Goal: Task Accomplishment & Management: Use online tool/utility

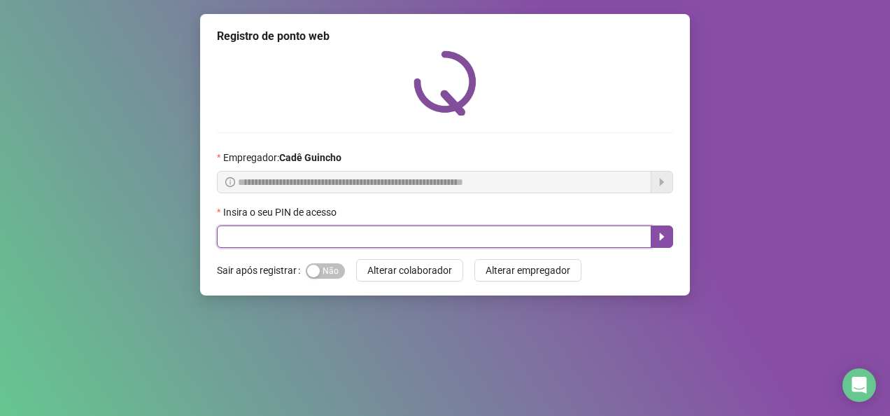
click at [400, 232] on input "text" at bounding box center [434, 236] width 435 height 22
type input "*****"
click at [660, 236] on icon "caret-right" at bounding box center [662, 237] width 5 height 8
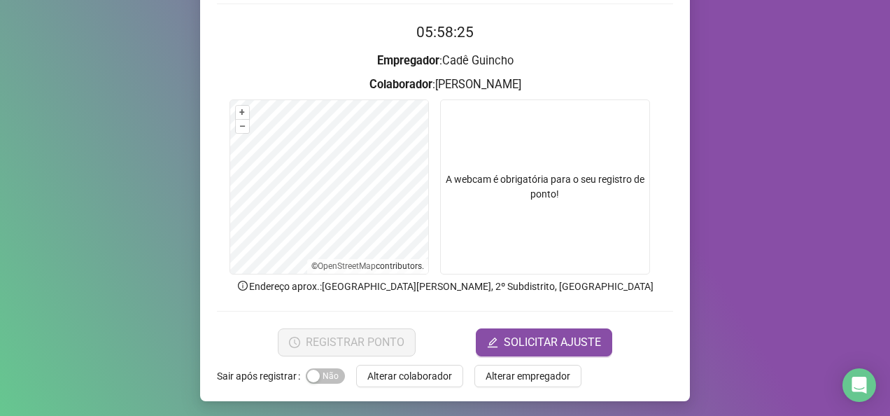
scroll to position [129, 0]
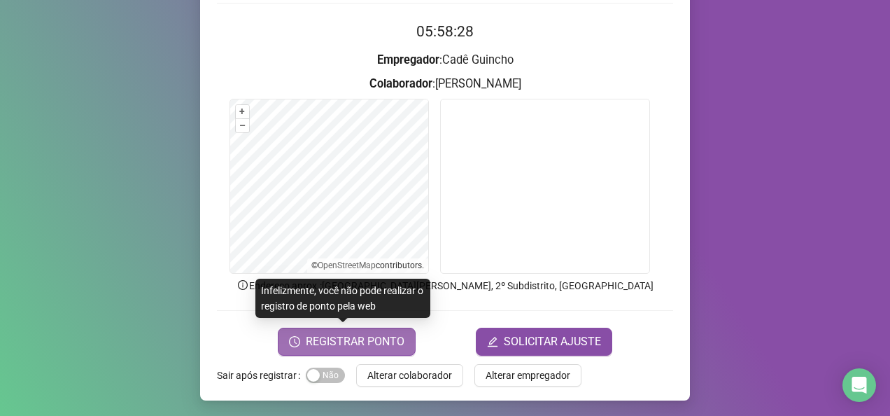
click at [355, 343] on span "REGISTRAR PONTO" at bounding box center [355, 341] width 99 height 17
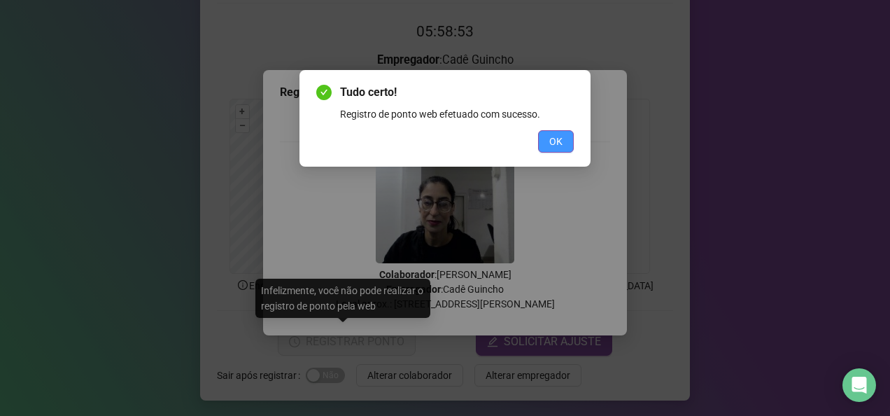
click at [567, 141] on button "OK" at bounding box center [556, 141] width 36 height 22
